Goal: Check status

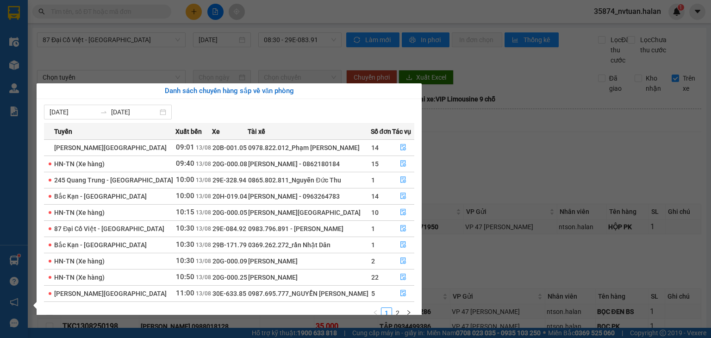
click at [524, 150] on section "Kết quả tìm kiếm ( 0 ) Bộ lọc No Data 35874_nvtuan.halan 1 Điều hành xe Kho hàn…" at bounding box center [355, 169] width 711 height 338
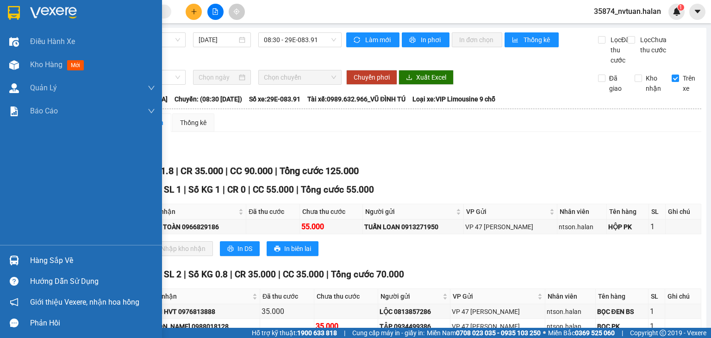
click at [63, 265] on div "Hàng sắp về" at bounding box center [92, 261] width 125 height 14
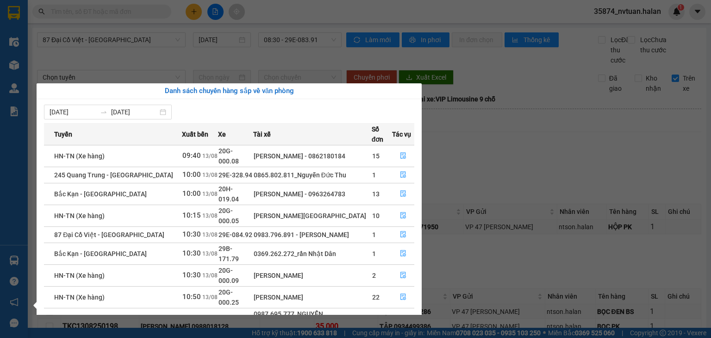
click at [508, 159] on section "Kết quả tìm kiếm ( 0 ) Bộ lọc No Data 35874_nvtuan.halan 1 Điều hành xe Kho hàn…" at bounding box center [355, 169] width 711 height 338
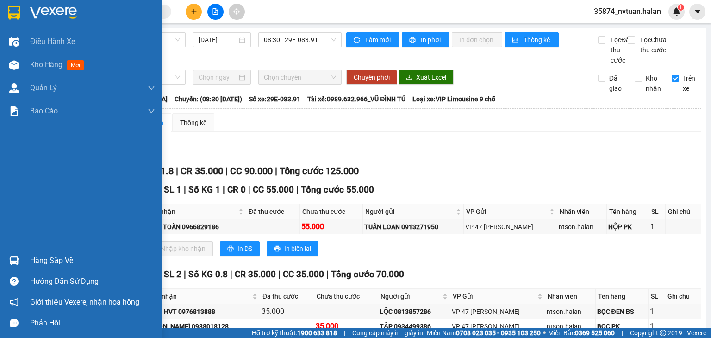
click at [62, 258] on div "Hàng sắp về" at bounding box center [92, 261] width 125 height 14
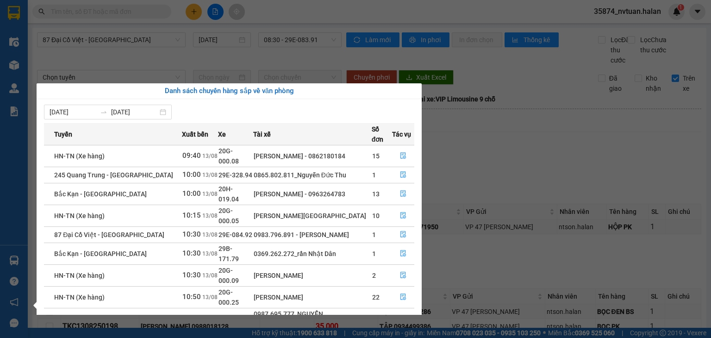
click at [495, 164] on section "Kết quả tìm kiếm ( 0 ) Bộ lọc No Data 35874_nvtuan.halan 1 Điều hành xe Kho hàn…" at bounding box center [355, 169] width 711 height 338
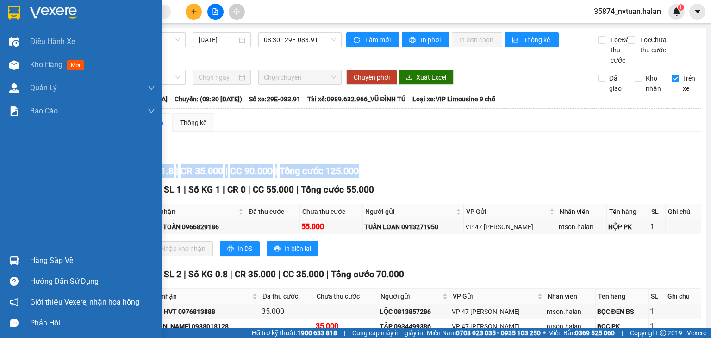
click at [48, 260] on div "Hàng sắp về" at bounding box center [92, 261] width 125 height 14
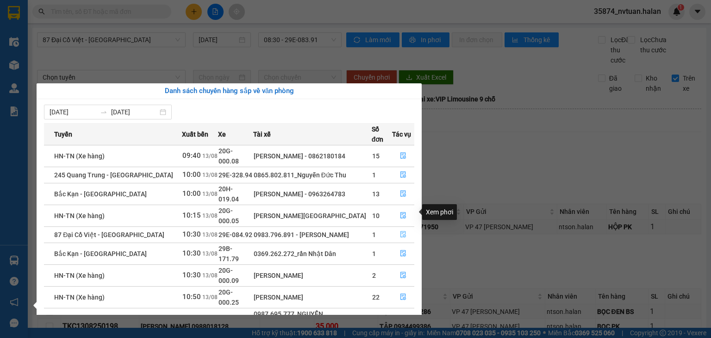
click at [401, 231] on icon "file-done" at bounding box center [403, 234] width 6 height 6
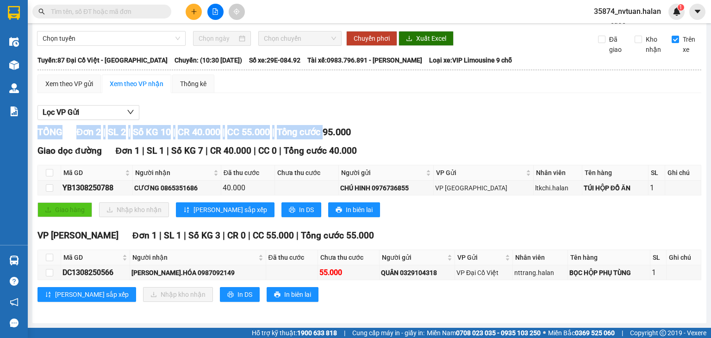
scroll to position [48, 0]
click at [48, 258] on input "checkbox" at bounding box center [49, 257] width 7 height 7
checkbox input "true"
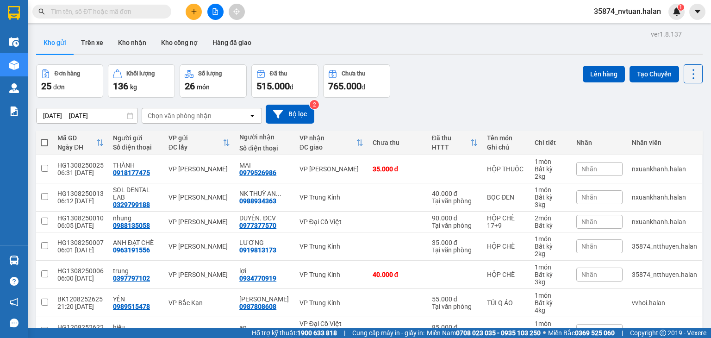
click at [92, 12] on input "text" at bounding box center [105, 11] width 109 height 10
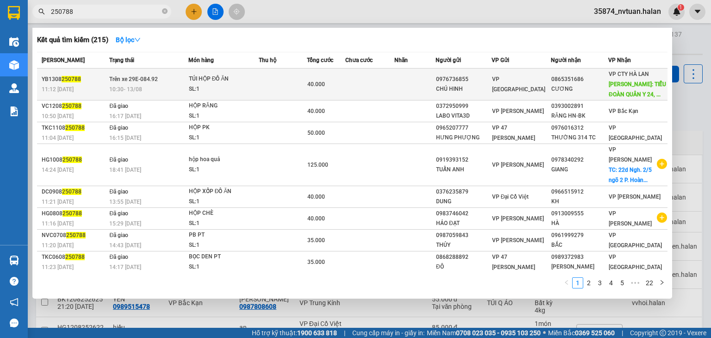
type input "250788"
click at [241, 90] on div "SL: 1" at bounding box center [223, 89] width 69 height 10
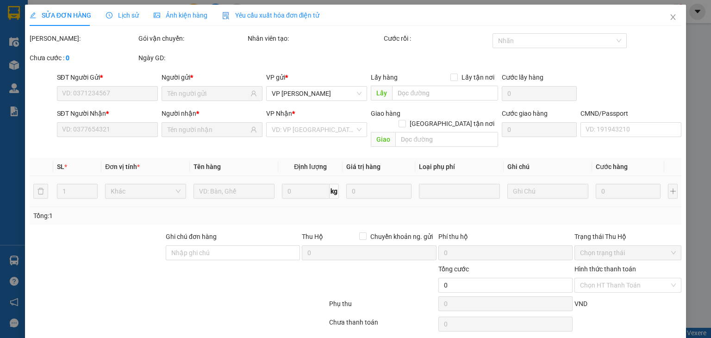
type input "0976736855"
type input "CHÚ HINH"
type input "0865351686"
type input "CƯƠNG"
type input "TIỂU ĐOÀN QUÂN Y 24, DƯỚI CÂY XĂNG QUÂN ĐỘI YÊN TRẠCH, PHÚ LƯƠNG"
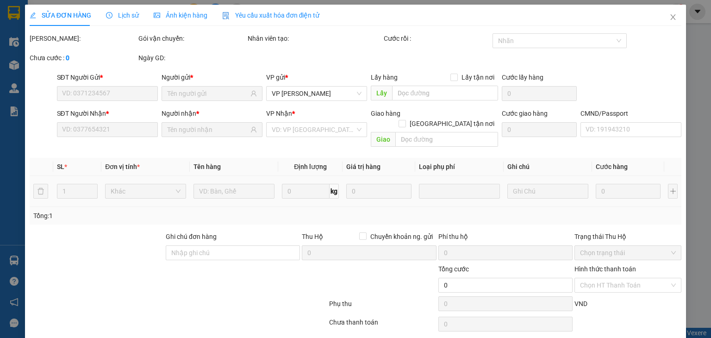
type input "20.000"
type input "40.000"
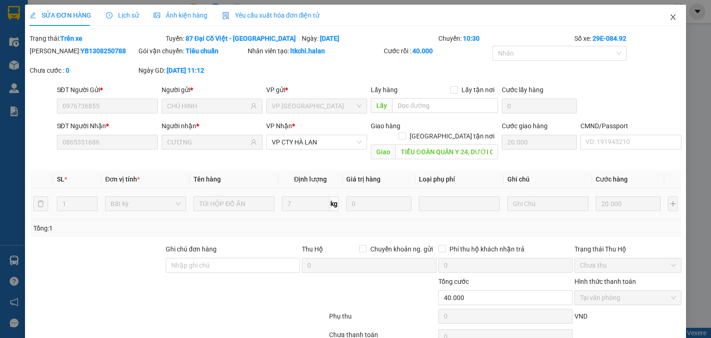
click at [671, 17] on icon "close" at bounding box center [673, 17] width 5 height 6
